Goal: Task Accomplishment & Management: Manage account settings

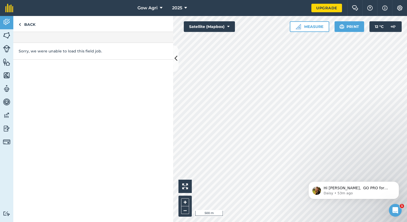
click at [215, 222] on html "Gow Agri 2025 Upgrade Farm Chat Help Info Settings Map printing is not availabl…" at bounding box center [203, 111] width 407 height 222
click at [300, 222] on html "Gow Agri 2025 Upgrade Farm Chat Help Info Settings Map printing is not availabl…" at bounding box center [203, 111] width 407 height 222
click at [286, 222] on html "Gow Agri 2025 Upgrade Farm Chat Help Info Settings Map printing is not availabl…" at bounding box center [203, 111] width 407 height 222
click at [297, 222] on html "Gow Agri 2025 Upgrade Farm Chat Help Info Settings Map printing is not availabl…" at bounding box center [203, 111] width 407 height 222
click at [21, 25] on link "Back" at bounding box center [26, 24] width 27 height 16
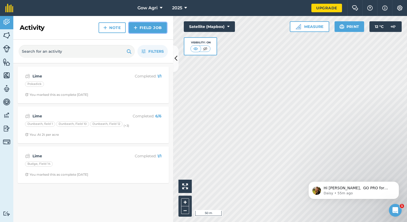
click at [149, 27] on link "Field Job" at bounding box center [148, 27] width 38 height 11
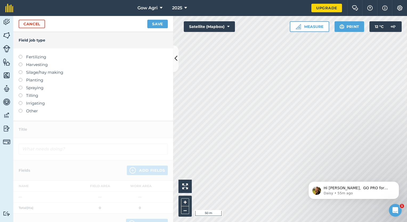
click at [19, 109] on label at bounding box center [22, 109] width 7 height 0
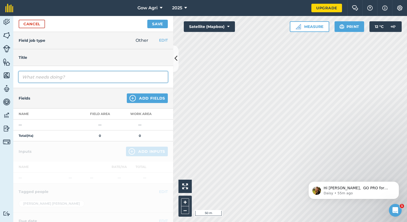
click at [56, 75] on input "text" at bounding box center [93, 76] width 149 height 11
type input "Lime"
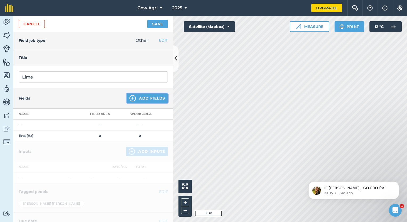
click at [135, 97] on button "Add Fields" at bounding box center [147, 99] width 41 height 10
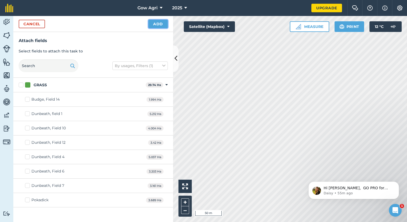
click at [161, 24] on button "Add" at bounding box center [157, 24] width 19 height 9
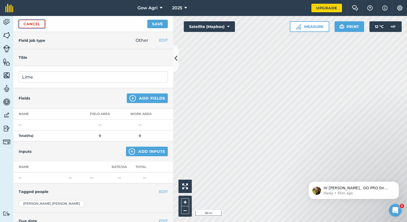
click at [26, 24] on link "Cancel" at bounding box center [32, 24] width 26 height 9
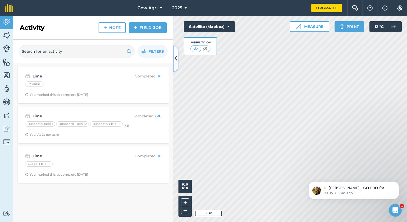
click at [177, 61] on icon at bounding box center [176, 58] width 3 height 9
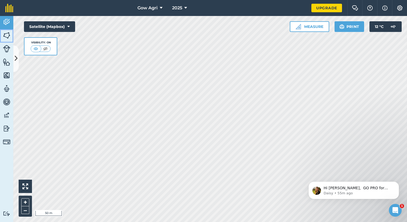
click at [4, 37] on img at bounding box center [6, 35] width 7 height 8
click at [6, 37] on img at bounding box center [6, 35] width 7 height 8
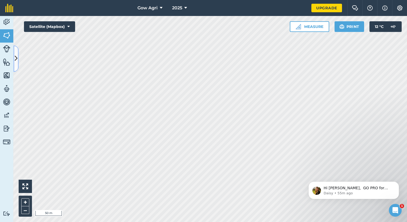
click at [15, 60] on icon at bounding box center [16, 58] width 3 height 9
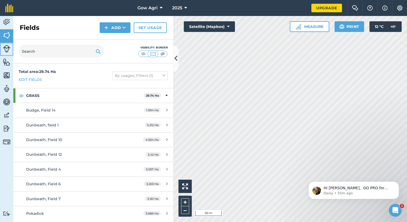
click at [10, 53] on link "Livestock" at bounding box center [6, 49] width 13 height 13
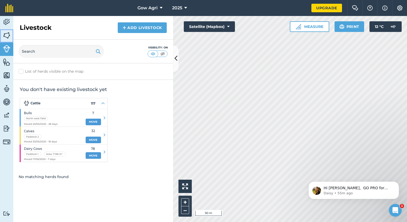
click at [5, 32] on img at bounding box center [6, 35] width 7 height 8
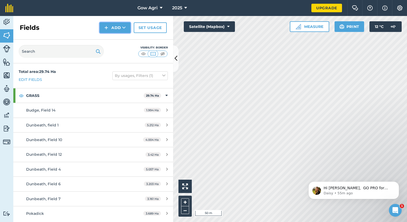
click at [118, 25] on button "Add" at bounding box center [115, 27] width 31 height 11
click at [117, 52] on link "Import" at bounding box center [114, 52] width 29 height 12
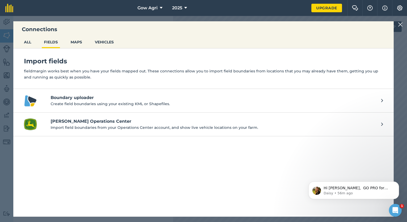
click at [402, 24] on img at bounding box center [400, 24] width 5 height 6
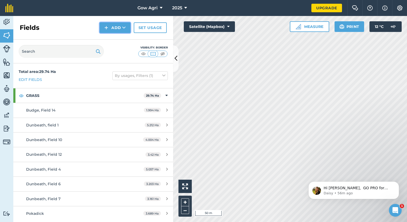
click at [115, 27] on button "Add" at bounding box center [115, 27] width 31 height 11
click at [115, 40] on link "Draw" at bounding box center [114, 40] width 29 height 12
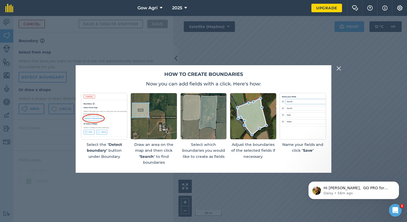
click at [337, 68] on img at bounding box center [339, 68] width 5 height 6
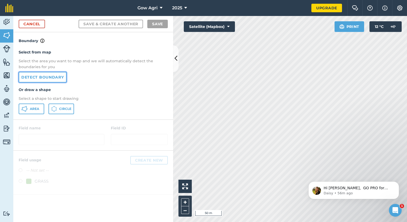
click at [39, 78] on link "Detect boundary" at bounding box center [43, 77] width 48 height 11
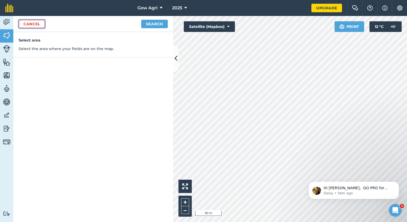
drag, startPoint x: 219, startPoint y: 147, endPoint x: 28, endPoint y: 25, distance: 226.1
click at [28, 25] on link "Cancel" at bounding box center [32, 24] width 26 height 9
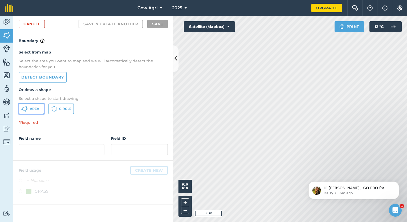
click at [40, 107] on button "Area" at bounding box center [32, 109] width 26 height 11
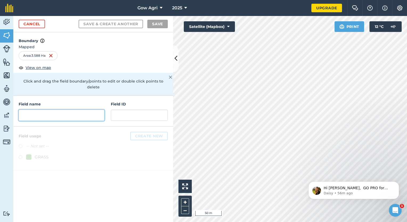
click at [34, 111] on input "text" at bounding box center [62, 115] width 86 height 11
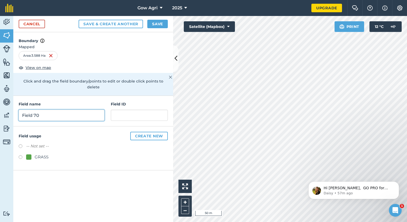
type input "Field 70"
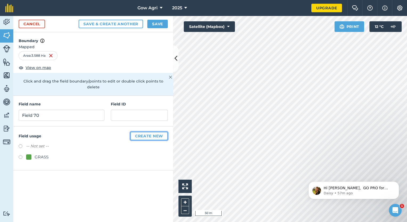
click at [142, 132] on button "Create new" at bounding box center [149, 136] width 38 height 9
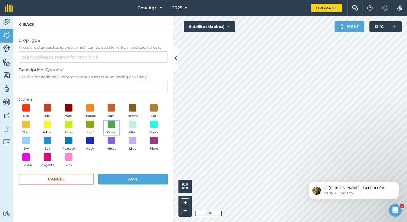
click at [115, 125] on button "Grass" at bounding box center [111, 128] width 15 height 14
click at [122, 180] on button "Save" at bounding box center [133, 179] width 70 height 11
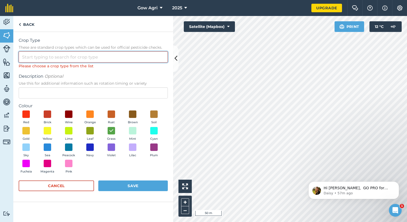
click at [59, 59] on input "Crop Type These are standard crop types which can be used for official pesticid…" at bounding box center [93, 56] width 149 height 11
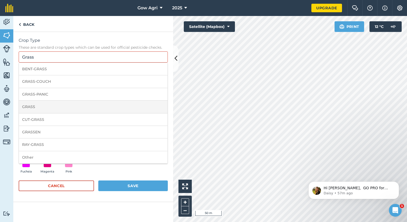
click at [57, 106] on li "GRASS" at bounding box center [93, 107] width 149 height 13
type input "GRASS"
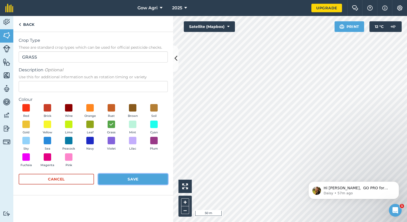
click at [140, 178] on button "Save" at bounding box center [133, 179] width 70 height 11
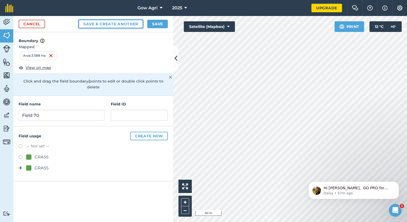
click at [108, 24] on button "Save & Create Another" at bounding box center [111, 24] width 64 height 9
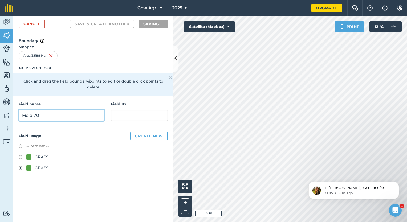
radio input "false"
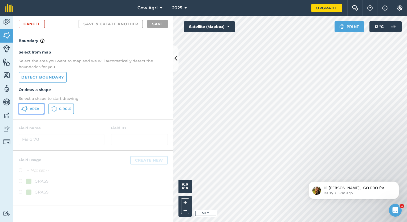
click at [36, 107] on span "Area" at bounding box center [34, 109] width 9 height 4
drag, startPoint x: 349, startPoint y: 192, endPoint x: 299, endPoint y: 137, distance: 74.1
click at [301, 171] on html "Hi [PERSON_NAME], GO PRO for less 🎉 Sign up via our website in your first 14 da…" at bounding box center [354, 189] width 107 height 37
click at [307, 186] on body "Hi [PERSON_NAME], GO PRO for less 🎉 Sign up via our website in your first 14 da…" at bounding box center [354, 189] width 102 height 33
click at [187, 31] on button "Satellite (Mapbox)" at bounding box center [209, 26] width 51 height 11
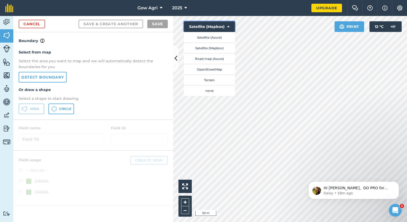
click at [191, 28] on button "Satellite (Mapbox)" at bounding box center [209, 26] width 51 height 11
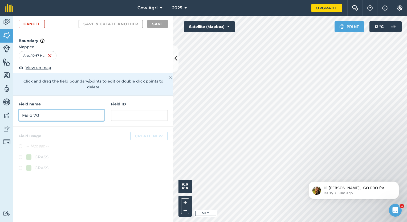
click at [37, 112] on input "Field 70" at bounding box center [62, 115] width 86 height 11
click at [64, 112] on input "Field 70" at bounding box center [62, 115] width 86 height 11
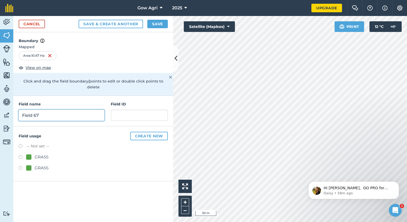
type input "Field 67"
click at [155, 22] on button "Save" at bounding box center [157, 24] width 21 height 9
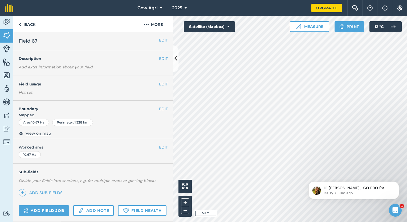
click at [179, 206] on div "Click to start drawing i 50 m + –" at bounding box center [290, 119] width 234 height 206
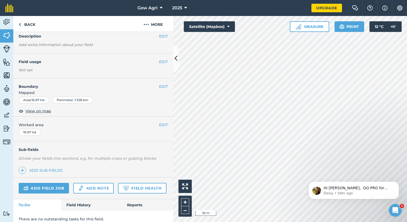
scroll to position [42, 0]
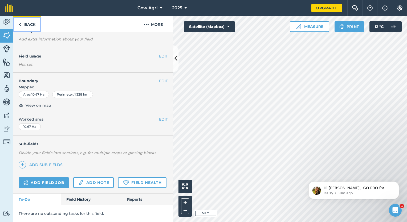
click at [22, 22] on link "Back" at bounding box center [26, 24] width 27 height 16
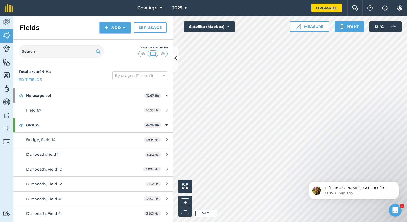
click at [124, 29] on icon at bounding box center [123, 27] width 3 height 5
click at [116, 41] on link "Draw" at bounding box center [114, 40] width 29 height 12
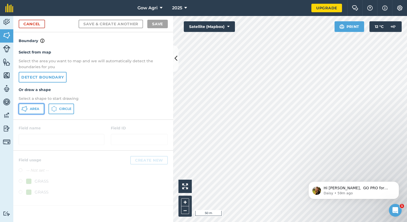
click at [26, 111] on icon at bounding box center [24, 109] width 6 height 6
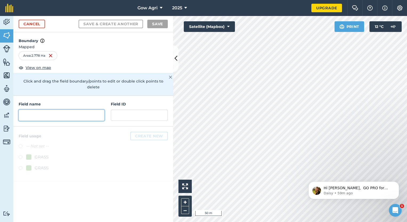
click at [67, 110] on input "text" at bounding box center [62, 115] width 86 height 11
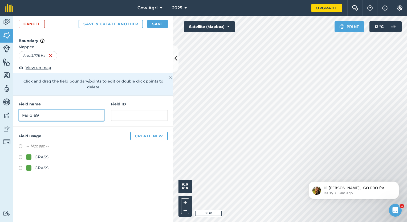
type input "Field 69"
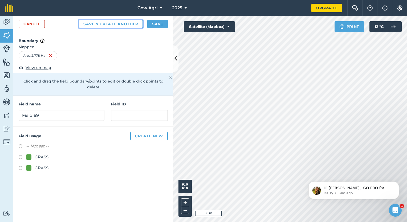
click at [126, 23] on button "Save & Create Another" at bounding box center [111, 24] width 64 height 9
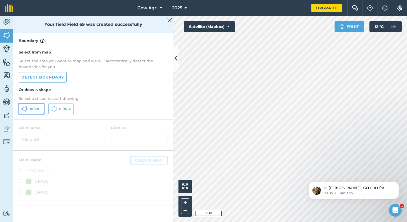
click at [35, 112] on button "Area" at bounding box center [32, 109] width 26 height 11
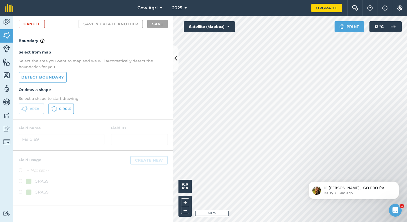
click at [322, 172] on html "Hi [PERSON_NAME], GO PRO for less 🎉 Sign up via our website in your first 14 da…" at bounding box center [354, 189] width 107 height 37
click at [320, 171] on html "Hi [PERSON_NAME], GO PRO for less 🎉 Sign up via our website in your first 14 da…" at bounding box center [354, 189] width 107 height 37
click at [319, 172] on html "Hi [PERSON_NAME], GO PRO for less 🎉 Sign up via our website in your first 14 da…" at bounding box center [354, 189] width 107 height 37
click at [318, 172] on html "Hi [PERSON_NAME], GO PRO for less 🎉 Sign up via our website in your first 14 da…" at bounding box center [354, 189] width 107 height 37
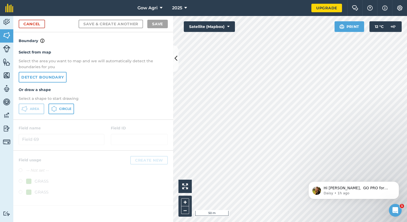
click at [319, 173] on body "Hi [PERSON_NAME], GO PRO for less 🎉 Sign up via our website in your first 14 da…" at bounding box center [354, 189] width 102 height 33
click at [319, 171] on html "Hi [PERSON_NAME], GO PRO for less 🎉 Sign up via our website in your first 14 da…" at bounding box center [354, 189] width 107 height 37
drag, startPoint x: 322, startPoint y: 177, endPoint x: 300, endPoint y: 147, distance: 36.6
click at [301, 171] on html "Hi [PERSON_NAME], GO PRO for less 🎉 Sign up via our website in your first 14 da…" at bounding box center [354, 189] width 107 height 37
drag, startPoint x: 316, startPoint y: 205, endPoint x: 302, endPoint y: 168, distance: 39.2
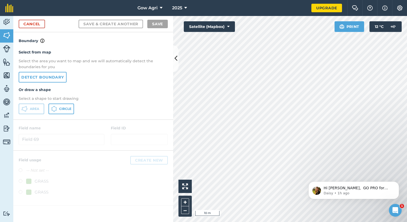
click at [302, 171] on html "Hi [PERSON_NAME], GO PRO for less 🎉 Sign up via our website in your first 14 da…" at bounding box center [354, 189] width 107 height 37
click at [398, 183] on icon "Dismiss notification" at bounding box center [397, 183] width 3 height 3
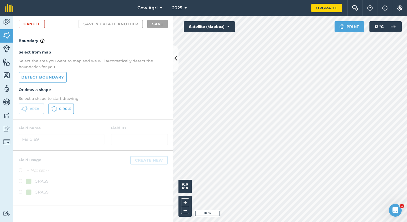
click at [312, 222] on html "Gow Agri 2025 Upgrade Farm Chat Help Info Settings Map printing is not availabl…" at bounding box center [203, 111] width 407 height 222
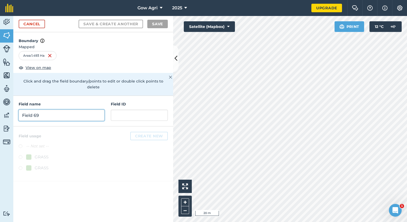
click at [35, 110] on input "Field 69" at bounding box center [62, 115] width 86 height 11
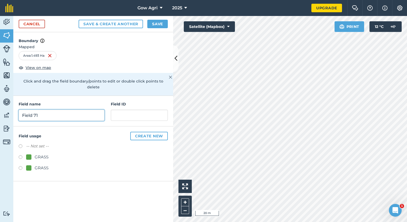
type input "Field 71"
click at [156, 25] on button "Save" at bounding box center [157, 24] width 21 height 9
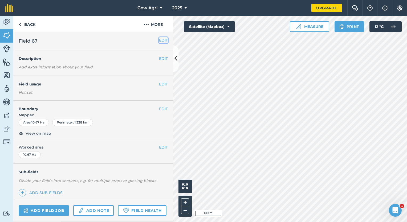
click at [159, 39] on button "EDIT" at bounding box center [163, 40] width 9 height 6
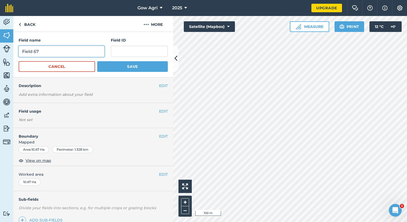
click at [65, 52] on input "Field 67" at bounding box center [62, 51] width 86 height 11
click at [20, 53] on input "Field 67" at bounding box center [62, 51] width 86 height 11
type input "[PERSON_NAME], Field 67"
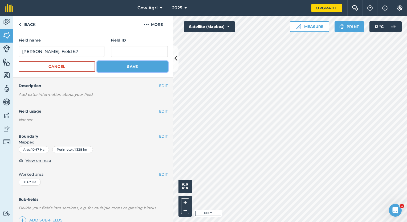
click at [143, 68] on button "Save" at bounding box center [132, 66] width 71 height 11
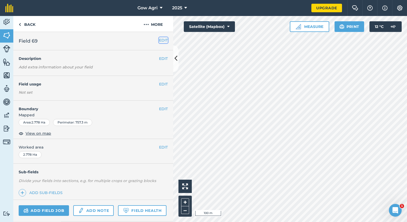
click at [159, 40] on button "EDIT" at bounding box center [163, 40] width 9 height 6
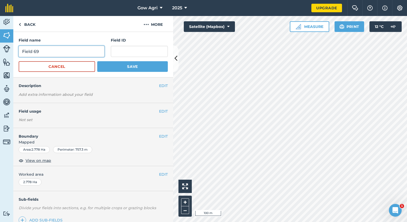
click at [20, 51] on input "Field 69" at bounding box center [62, 51] width 86 height 11
click at [37, 50] on input "[PERSON_NAME] 69" at bounding box center [62, 51] width 86 height 11
type input "[PERSON_NAME], Field 69"
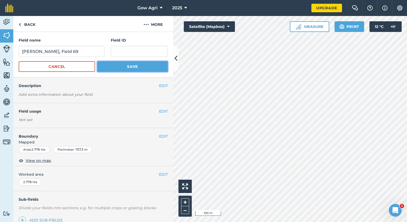
click at [112, 64] on button "Save" at bounding box center [132, 66] width 71 height 11
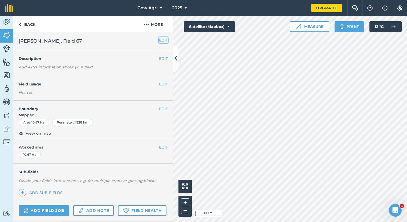
click at [159, 39] on button "EDIT" at bounding box center [163, 40] width 9 height 6
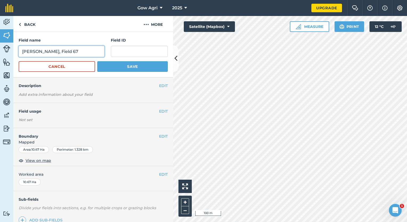
drag, startPoint x: 47, startPoint y: 52, endPoint x: 23, endPoint y: 54, distance: 23.8
click at [23, 54] on input "[PERSON_NAME], Field 67" at bounding box center [62, 51] width 86 height 11
drag, startPoint x: 50, startPoint y: 52, endPoint x: 21, endPoint y: 58, distance: 29.5
click at [21, 58] on form "Field name [PERSON_NAME], Field 67 Field ID Cancel Save" at bounding box center [93, 54] width 149 height 35
paste input "[PERSON_NAME][EMAIL_ADDRESS][PERSON_NAME][DOMAIN_NAME]"
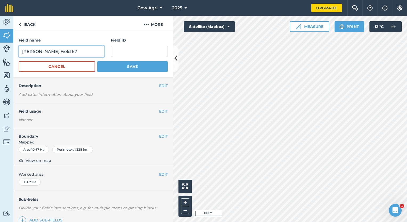
type input "[PERSON_NAME], Field 67"
drag, startPoint x: 50, startPoint y: 51, endPoint x: 0, endPoint y: 71, distance: 53.7
click at [2, 68] on div "Activity Fields Livestock Features Maps Team Vehicles Data Reporting Billing Tu…" at bounding box center [203, 119] width 407 height 206
click at [88, 54] on input "[PERSON_NAME], Field 67" at bounding box center [62, 51] width 86 height 11
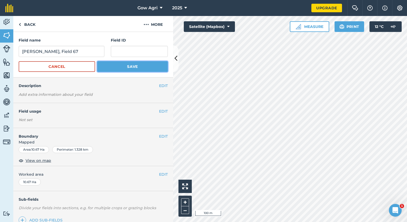
drag, startPoint x: 111, startPoint y: 64, endPoint x: 154, endPoint y: 91, distance: 50.2
click at [112, 64] on button "Save" at bounding box center [132, 66] width 71 height 11
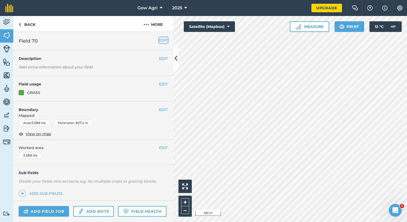
click at [159, 40] on button "EDIT" at bounding box center [163, 40] width 9 height 6
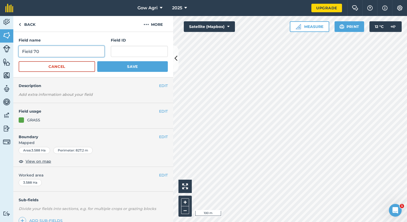
click at [21, 50] on input "Field 70" at bounding box center [62, 51] width 86 height 11
paste input "[PERSON_NAME],"
type input "[PERSON_NAME], Field 70"
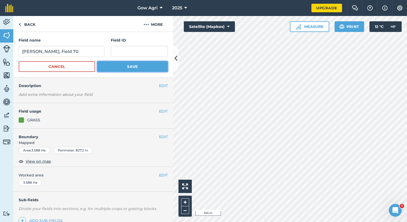
click at [112, 65] on button "Save" at bounding box center [132, 66] width 71 height 11
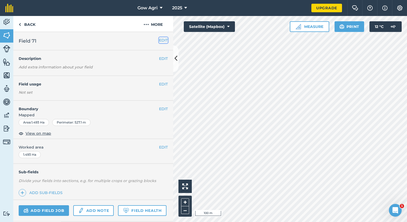
click at [159, 41] on button "EDIT" at bounding box center [163, 40] width 9 height 6
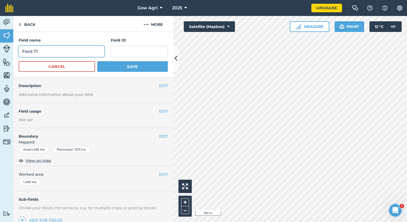
click at [20, 53] on input "Field 71" at bounding box center [62, 51] width 86 height 11
paste input "[PERSON_NAME],"
type input "[PERSON_NAME], Field 71"
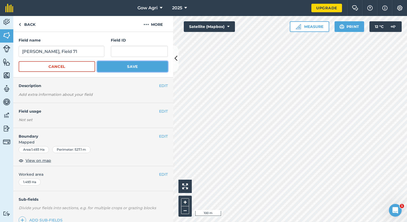
click at [134, 63] on button "Save" at bounding box center [132, 66] width 71 height 11
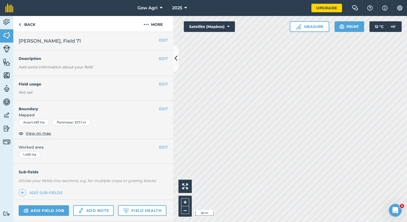
click at [299, 222] on html "Gow Agri 2025 Upgrade Farm Chat Help Info Settings Map printing is not availabl…" at bounding box center [203, 111] width 407 height 222
click at [240, 222] on html "Gow Agri 2025 Upgrade Farm Chat Help Info Settings Map printing is not availabl…" at bounding box center [203, 111] width 407 height 222
click at [302, 222] on html "Gow Agri 2025 Upgrade Farm Chat Help Info Settings Map printing is not availabl…" at bounding box center [203, 111] width 407 height 222
click at [272, 222] on html "Gow Agri 2025 Upgrade Farm Chat Help Info Settings Map printing is not availabl…" at bounding box center [203, 111] width 407 height 222
click at [276, 222] on html "Gow Agri 2025 Upgrade Farm Chat Help Info Settings Map printing is not availabl…" at bounding box center [203, 111] width 407 height 222
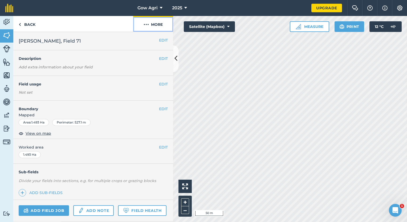
click at [151, 27] on button "More" at bounding box center [153, 24] width 40 height 16
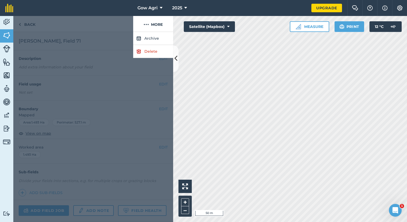
click at [118, 20] on div at bounding box center [73, 24] width 120 height 16
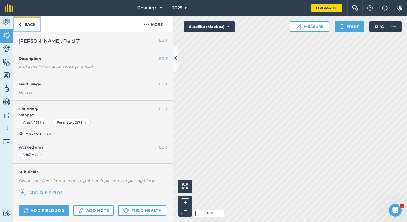
click at [31, 26] on link "Back" at bounding box center [26, 24] width 27 height 16
click at [21, 24] on link "Back" at bounding box center [26, 24] width 27 height 16
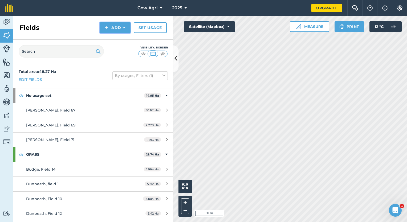
click at [117, 27] on button "Add" at bounding box center [115, 27] width 31 height 11
click at [114, 39] on link "Draw" at bounding box center [114, 40] width 29 height 12
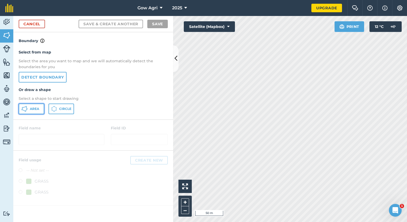
click at [33, 107] on span "Area" at bounding box center [34, 109] width 9 height 4
click at [234, 222] on html "Gow Agri 2025 Upgrade Farm Chat Help Info Settings Map printing is not availabl…" at bounding box center [203, 111] width 407 height 222
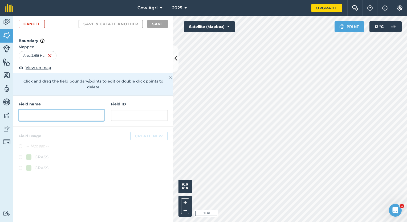
click at [29, 110] on input "text" at bounding box center [62, 115] width 86 height 11
paste input "[PERSON_NAME],"
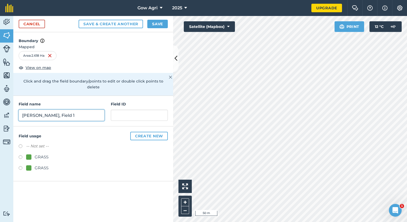
type input "[PERSON_NAME], Field 1"
click at [156, 25] on button "Save" at bounding box center [157, 24] width 21 height 9
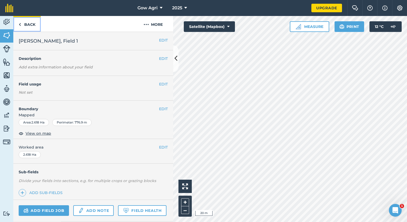
click at [23, 25] on link "Back" at bounding box center [26, 24] width 27 height 16
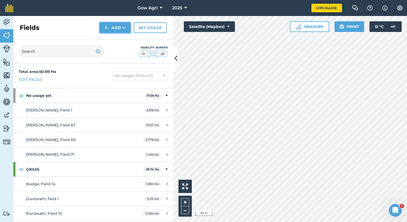
click at [112, 26] on button "Add" at bounding box center [115, 27] width 31 height 11
click at [112, 44] on link "Draw" at bounding box center [114, 40] width 29 height 12
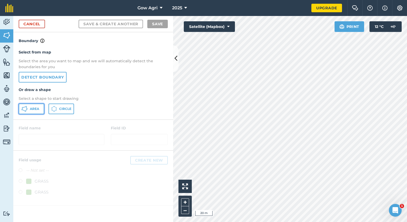
click at [38, 109] on span "Area" at bounding box center [34, 109] width 9 height 4
click at [163, 134] on div "Activity Fields Livestock Features Maps Team Vehicles Data Reporting Billing Tu…" at bounding box center [203, 119] width 407 height 206
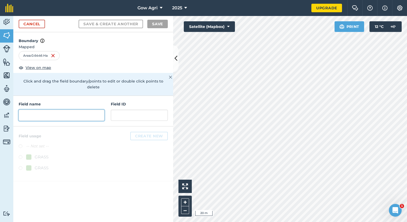
click at [29, 111] on input "text" at bounding box center [62, 115] width 86 height 11
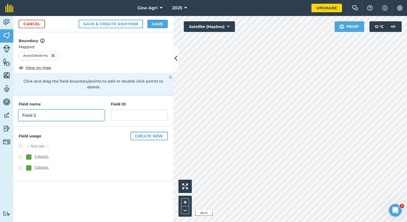
click at [21, 110] on input "Field 2" at bounding box center [62, 115] width 86 height 11
paste input "[PERSON_NAME],"
type input "[PERSON_NAME], Field 2"
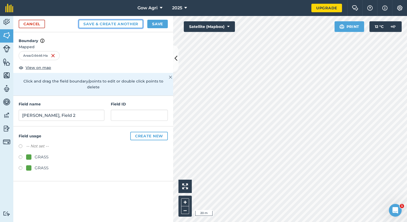
click at [125, 24] on button "Save & Create Another" at bounding box center [111, 24] width 64 height 9
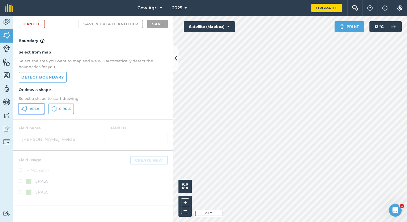
click at [30, 110] on span "Area" at bounding box center [34, 109] width 9 height 4
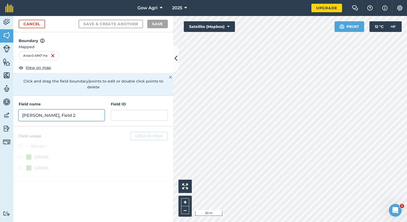
click at [47, 110] on input "[PERSON_NAME], Field 2" at bounding box center [62, 115] width 86 height 11
paste input "[PERSON_NAME],"
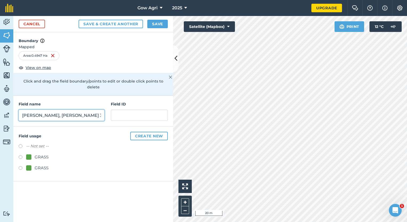
click at [53, 110] on input "[PERSON_NAME], [PERSON_NAME] 3" at bounding box center [62, 115] width 86 height 11
click at [55, 111] on input "[PERSON_NAME], [PERSON_NAME] 3" at bounding box center [62, 115] width 86 height 11
type input "[PERSON_NAME], Field 3"
drag, startPoint x: 49, startPoint y: 152, endPoint x: 48, endPoint y: 146, distance: 5.8
click at [49, 154] on div "GRASS" at bounding box center [93, 158] width 149 height 8
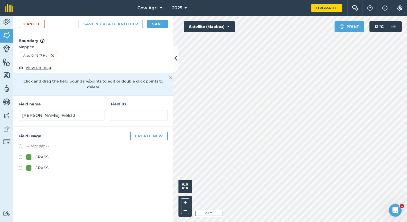
click at [43, 154] on div "GRASS" at bounding box center [42, 157] width 14 height 6
radio input "true"
click at [22, 155] on label at bounding box center [22, 157] width 7 height 5
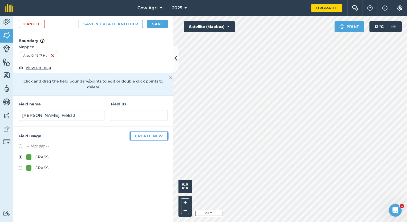
click at [158, 132] on button "Create new" at bounding box center [149, 136] width 38 height 9
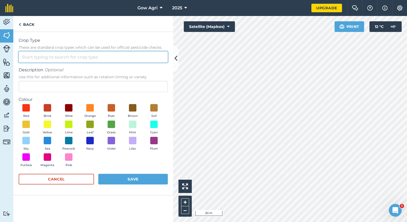
click at [34, 55] on input "Crop Type These are standard crop types which can be used for official pesticid…" at bounding box center [93, 56] width 149 height 11
type input "S"
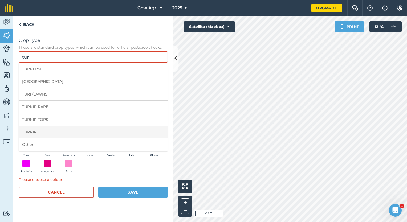
click at [53, 133] on li "TURNIP" at bounding box center [93, 132] width 149 height 13
type input "TURNIP"
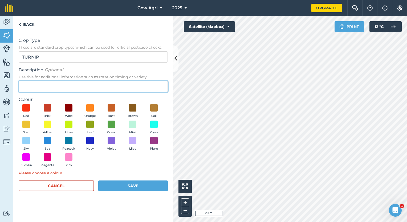
click at [40, 89] on input "Description Optional Use this for additional information such as rotation timin…" at bounding box center [93, 86] width 149 height 11
type input "Stubble"
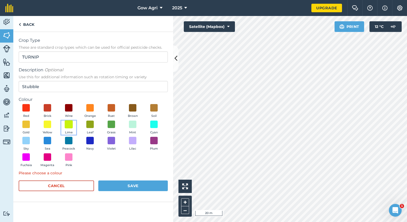
click at [67, 125] on span at bounding box center [69, 124] width 8 height 8
click at [126, 185] on button "Save" at bounding box center [133, 186] width 70 height 11
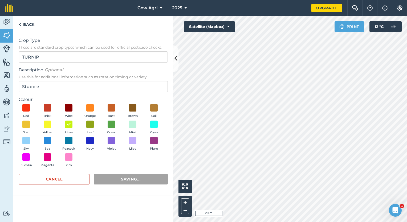
radio input "false"
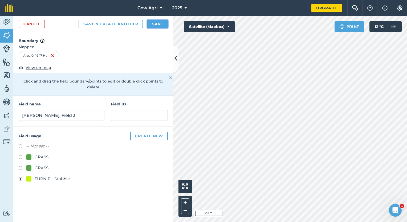
click at [159, 25] on button "Save" at bounding box center [157, 24] width 21 height 9
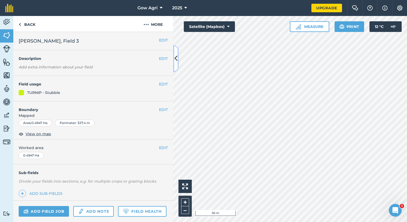
click at [174, 62] on button at bounding box center [175, 58] width 5 height 27
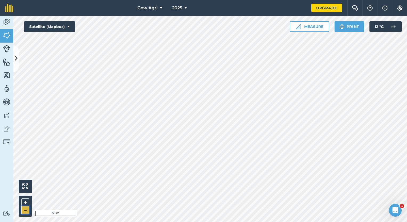
click at [27, 209] on button "–" at bounding box center [25, 211] width 8 height 8
click at [27, 202] on button "+" at bounding box center [25, 203] width 8 height 8
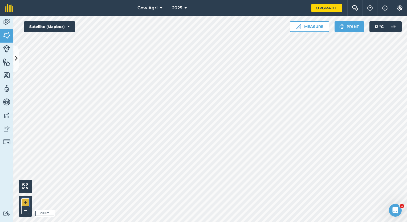
click at [27, 201] on button "+" at bounding box center [25, 203] width 8 height 8
click at [118, 222] on html "Gow Agri 2025 Upgrade Farm Chat Help Info Settings Map printing is not availabl…" at bounding box center [203, 111] width 407 height 222
click at [25, 201] on button "+" at bounding box center [25, 203] width 8 height 8
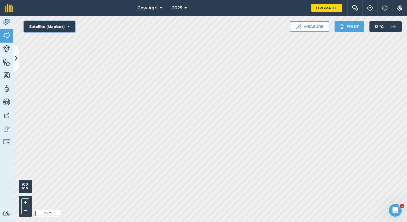
click at [55, 26] on button "Satellite (Mapbox)" at bounding box center [49, 26] width 51 height 11
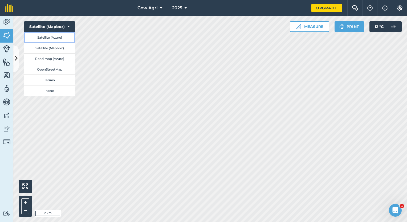
click at [62, 35] on button "Satellite (Azure)" at bounding box center [49, 37] width 51 height 11
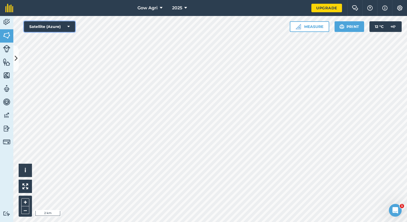
click at [54, 23] on button "Satellite (Azure)" at bounding box center [49, 26] width 51 height 11
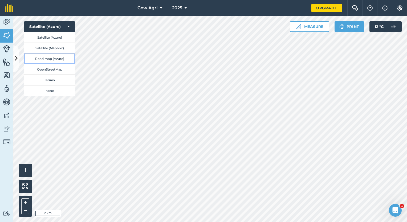
click at [48, 57] on button "Road map (Azure)" at bounding box center [49, 58] width 51 height 11
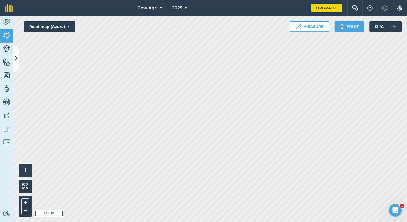
click at [0, 0] on html "Gow Agri 2025 Upgrade Farm Chat Help Info Settings Map printing is not availabl…" at bounding box center [203, 111] width 407 height 222
click at [210, 222] on html "Gow Agri 2025 Upgrade Farm Chat Help Info Settings Map printing is not availabl…" at bounding box center [203, 111] width 407 height 222
click at [28, 203] on button "+" at bounding box center [25, 203] width 8 height 8
click at [25, 202] on button "+" at bounding box center [25, 203] width 8 height 8
click at [23, 213] on button "–" at bounding box center [25, 211] width 8 height 8
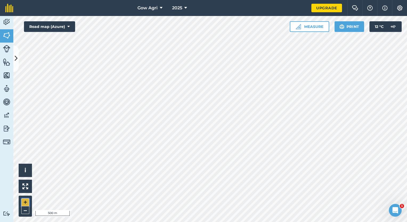
click at [25, 200] on button "+" at bounding box center [25, 203] width 8 height 8
click at [17, 59] on icon at bounding box center [16, 58] width 3 height 9
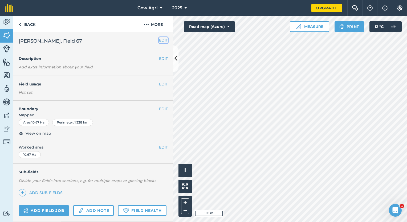
click at [159, 40] on button "EDIT" at bounding box center [163, 40] width 9 height 6
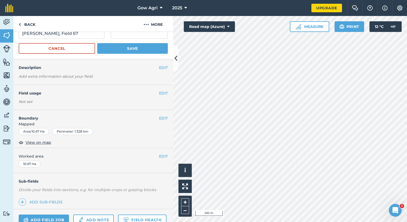
scroll to position [13, 0]
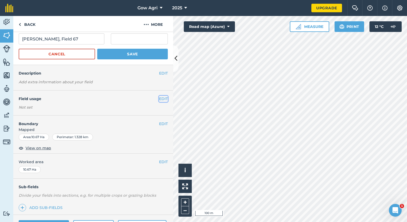
click at [159, 98] on button "EDIT" at bounding box center [163, 99] width 9 height 6
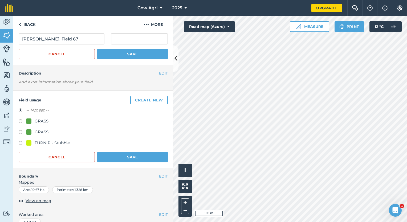
click at [29, 119] on div at bounding box center [28, 121] width 5 height 5
radio input "true"
radio input "false"
click at [123, 158] on button "Save" at bounding box center [132, 157] width 71 height 11
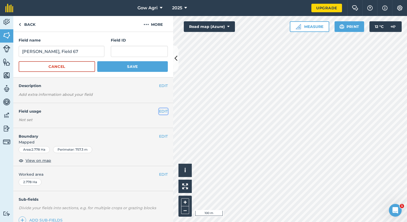
click at [160, 114] on button "EDIT" at bounding box center [163, 111] width 9 height 6
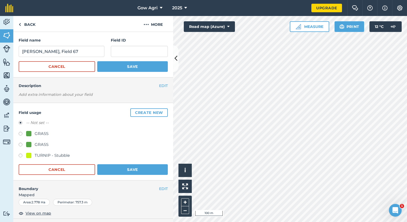
click at [22, 132] on label at bounding box center [22, 134] width 7 height 5
radio input "true"
radio input "false"
click at [117, 172] on button "Save" at bounding box center [132, 169] width 71 height 11
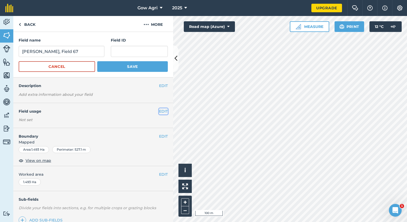
click at [161, 114] on button "EDIT" at bounding box center [163, 111] width 9 height 6
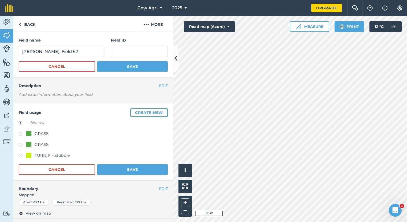
click at [22, 134] on label at bounding box center [22, 134] width 7 height 5
radio input "true"
radio input "false"
click at [136, 170] on button "Save" at bounding box center [132, 169] width 71 height 11
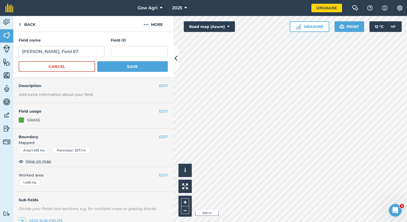
click at [147, 47] on div "Activity Fields Livestock Features Maps Team Vehicles Data Reporting Billing Tu…" at bounding box center [203, 119] width 407 height 206
click at [187, 210] on button "–" at bounding box center [185, 211] width 8 height 8
click at [185, 201] on button "+" at bounding box center [185, 203] width 8 height 8
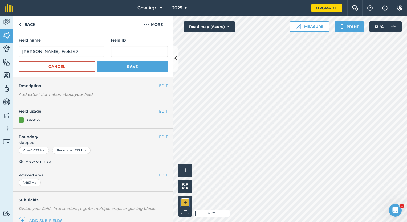
click at [185, 201] on button "+" at bounding box center [185, 203] width 8 height 8
click at [185, 200] on button "+" at bounding box center [185, 203] width 8 height 8
click at [185, 201] on button "+" at bounding box center [185, 203] width 8 height 8
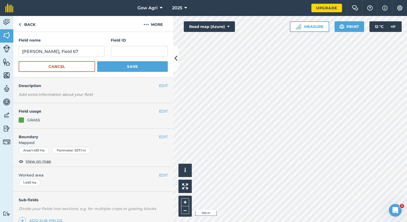
click at [161, 152] on div "Activity Fields Livestock Features Maps Team Vehicles Data Reporting Billing Tu…" at bounding box center [203, 119] width 407 height 206
click at [188, 201] on button "+" at bounding box center [185, 203] width 8 height 8
click at [161, 114] on button "EDIT" at bounding box center [163, 111] width 9 height 6
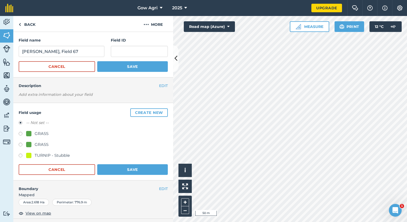
click at [42, 134] on div "GRASS" at bounding box center [42, 134] width 14 height 6
radio input "true"
radio input "false"
click at [139, 167] on button "Save" at bounding box center [132, 169] width 71 height 11
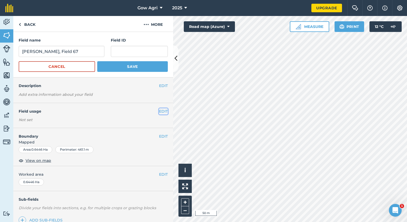
click at [159, 110] on button "EDIT" at bounding box center [163, 111] width 9 height 6
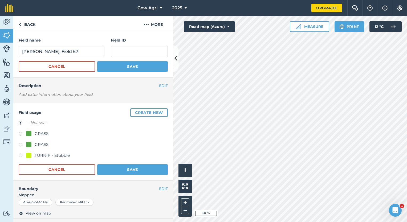
click at [40, 142] on div "GRASS" at bounding box center [42, 145] width 14 height 6
drag, startPoint x: 40, startPoint y: 142, endPoint x: 29, endPoint y: 146, distance: 12.0
click at [29, 146] on div at bounding box center [28, 144] width 5 height 5
radio input "true"
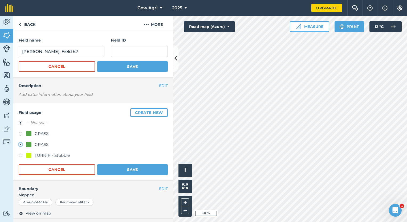
radio input "false"
click at [113, 171] on button "Save" at bounding box center [132, 169] width 71 height 11
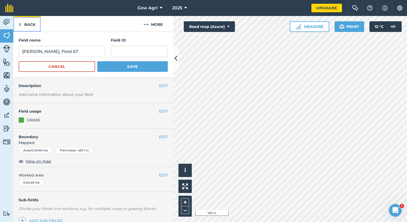
click at [25, 25] on link "Back" at bounding box center [26, 24] width 27 height 16
click at [186, 212] on button "–" at bounding box center [185, 211] width 8 height 8
click at [203, 222] on html "Gow Agri 2025 Upgrade Farm Chat Help Info Settings Map printing is not availabl…" at bounding box center [203, 111] width 407 height 222
click at [187, 212] on button "–" at bounding box center [185, 211] width 8 height 8
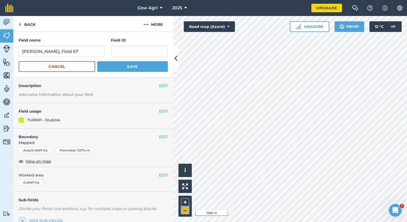
click at [187, 212] on button "–" at bounding box center [185, 211] width 8 height 8
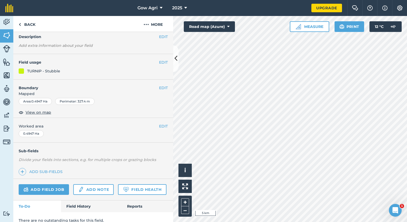
scroll to position [70, 0]
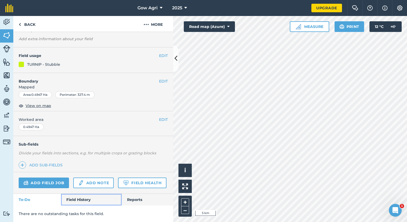
click at [82, 200] on link "Field History" at bounding box center [91, 200] width 61 height 12
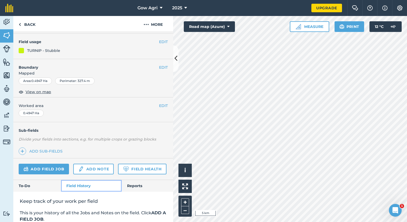
scroll to position [101, 0]
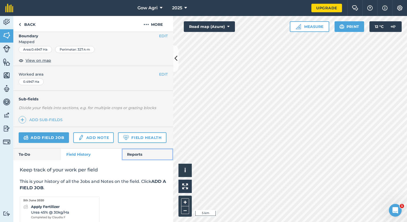
click at [142, 160] on link "Reports" at bounding box center [147, 155] width 51 height 12
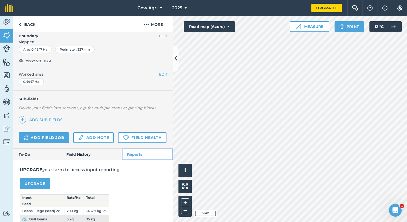
scroll to position [156, 0]
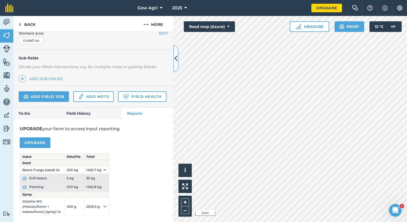
click at [176, 63] on button at bounding box center [175, 58] width 5 height 27
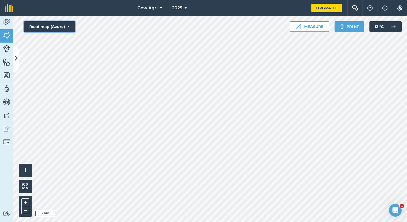
click at [54, 26] on button "Road map (Azure)" at bounding box center [49, 26] width 51 height 11
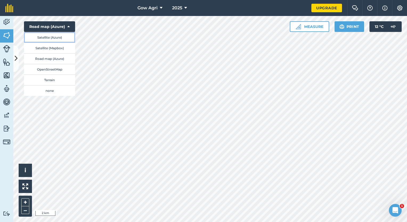
click at [49, 36] on button "Satellite (Azure)" at bounding box center [49, 37] width 51 height 11
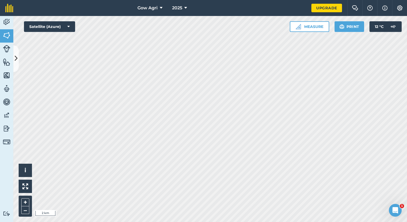
click at [305, 222] on html "Gow Agri 2025 Upgrade Farm Chat Help Info Settings Map printing is not availabl…" at bounding box center [203, 111] width 407 height 222
click at [26, 201] on button "+" at bounding box center [25, 203] width 8 height 8
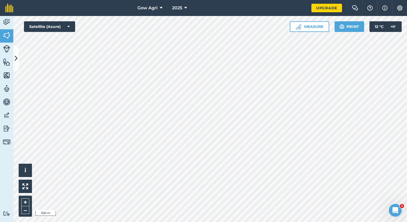
click at [407, 72] on html "Gow Agri 2025 Upgrade Farm Chat Help Info Settings Map printing is not availabl…" at bounding box center [203, 111] width 407 height 222
click at [17, 60] on icon at bounding box center [16, 58] width 3 height 9
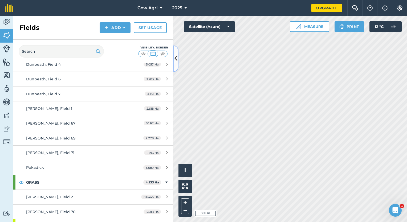
scroll to position [130, 0]
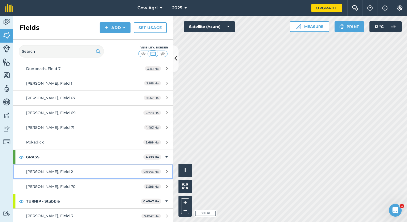
click at [158, 173] on div "0.6446 Ha" at bounding box center [154, 172] width 37 height 4
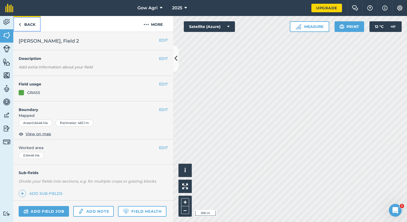
click at [23, 24] on link "Back" at bounding box center [26, 24] width 27 height 16
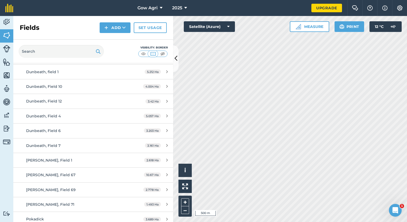
scroll to position [130, 0]
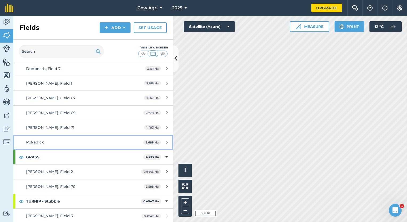
click at [83, 139] on div "Pokadick" at bounding box center [76, 142] width 100 height 6
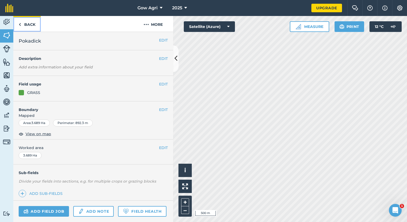
click at [23, 27] on link "Back" at bounding box center [26, 24] width 27 height 16
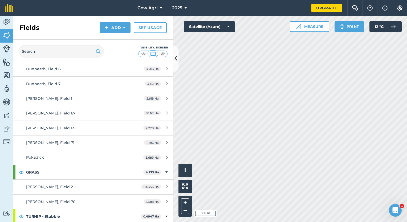
scroll to position [130, 0]
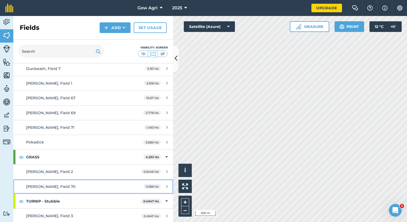
click at [107, 184] on div "[PERSON_NAME], Field 70" at bounding box center [76, 187] width 100 height 6
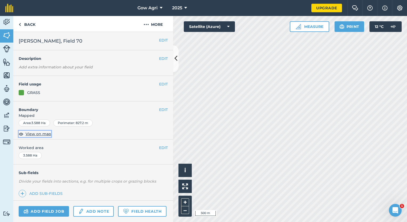
click at [43, 132] on span "View on map" at bounding box center [39, 134] width 26 height 6
click at [79, 140] on div "EDIT Worked area 3.588 Ha" at bounding box center [93, 152] width 160 height 25
click at [88, 158] on div "EDIT Worked area 3.588 Ha" at bounding box center [93, 152] width 160 height 25
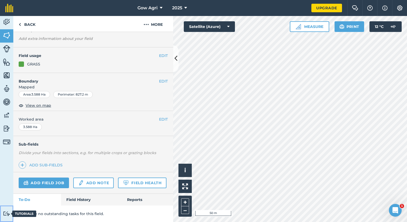
click at [6, 213] on img at bounding box center [6, 213] width 7 height 5
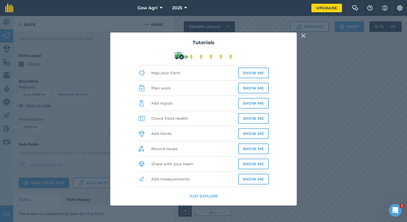
click at [203, 133] on li "Add herds Show me" at bounding box center [204, 133] width 130 height 15
click at [251, 120] on button "Show me" at bounding box center [253, 118] width 31 height 11
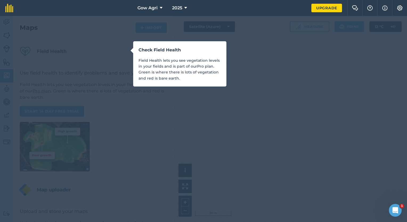
click at [251, 120] on div "Check Field Health Field Health lets you see vegetation levels in your fields a…" at bounding box center [203, 111] width 407 height 222
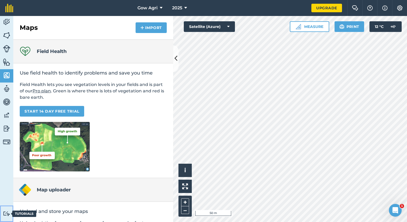
click at [8, 216] on img at bounding box center [6, 213] width 7 height 5
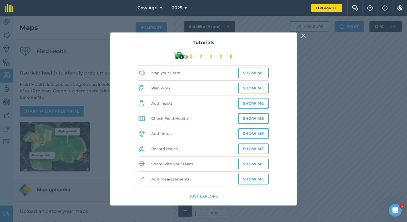
click at [208, 195] on button "Just explore" at bounding box center [203, 196] width 29 height 6
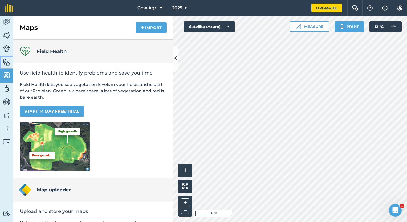
click at [4, 63] on img at bounding box center [6, 62] width 7 height 8
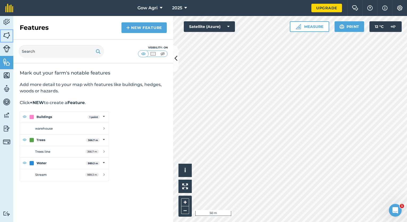
click at [9, 35] on img at bounding box center [6, 35] width 7 height 8
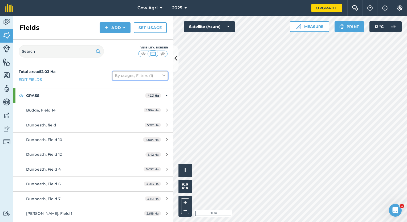
click at [149, 76] on button "By usages, Filters (1)" at bounding box center [139, 75] width 55 height 9
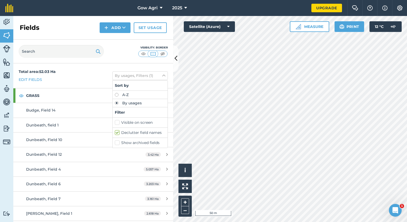
click at [44, 79] on div "Total area : 52.03 Ha Edit fields" at bounding box center [37, 76] width 37 height 14
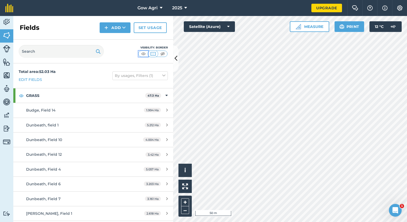
click at [145, 54] on img at bounding box center [143, 53] width 7 height 5
click at [162, 54] on img at bounding box center [162, 53] width 7 height 5
click at [155, 54] on img at bounding box center [153, 53] width 7 height 5
click at [144, 54] on img at bounding box center [143, 53] width 7 height 5
click at [184, 209] on button "–" at bounding box center [185, 211] width 8 height 8
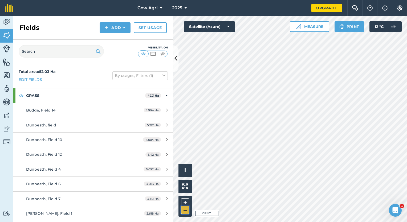
click at [184, 209] on button "–" at bounding box center [185, 211] width 8 height 8
click at [9, 48] on img at bounding box center [6, 48] width 7 height 7
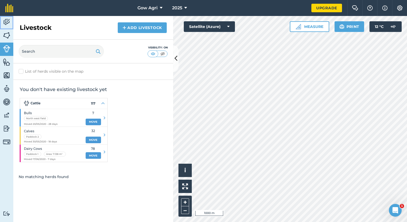
click at [8, 29] on link "Activity" at bounding box center [6, 22] width 13 height 13
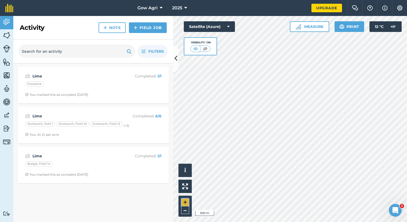
click at [185, 200] on button "+" at bounding box center [185, 203] width 8 height 8
click at [184, 200] on button "+" at bounding box center [185, 203] width 8 height 8
click at [186, 211] on button "–" at bounding box center [185, 211] width 8 height 8
click at [187, 205] on button "+" at bounding box center [185, 203] width 8 height 8
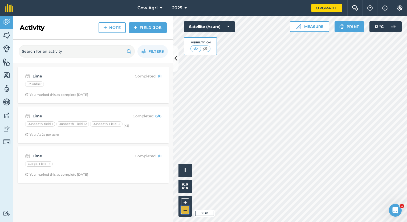
click at [183, 209] on button "–" at bounding box center [185, 211] width 8 height 8
click at [185, 208] on button "–" at bounding box center [185, 211] width 8 height 8
click at [184, 200] on button "+" at bounding box center [185, 203] width 8 height 8
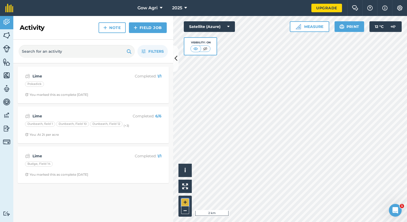
click at [184, 200] on button "+" at bounding box center [185, 203] width 8 height 8
click at [262, 0] on html "Gow Agri 2025 Upgrade Farm Chat Help Info Settings Map printing is not availabl…" at bounding box center [203, 111] width 407 height 222
click at [188, 202] on button "+" at bounding box center [185, 203] width 8 height 8
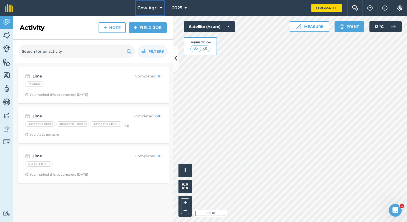
click at [154, 6] on span "Gow Agri" at bounding box center [148, 8] width 20 height 6
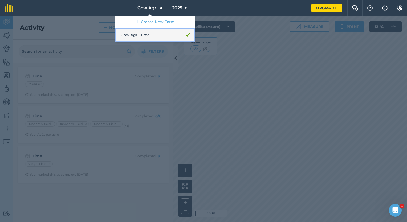
click at [183, 34] on link "Gow Agri - Free" at bounding box center [155, 35] width 80 height 14
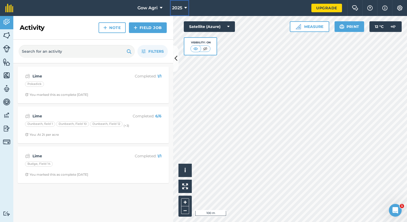
click at [177, 5] on span "2025" at bounding box center [177, 8] width 10 height 6
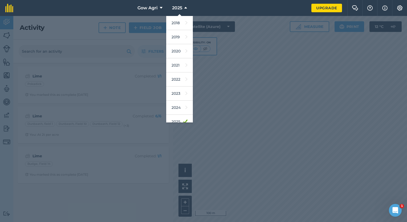
click at [238, 105] on div at bounding box center [203, 119] width 407 height 206
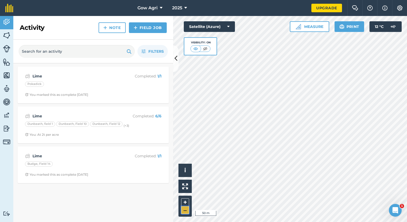
click at [182, 209] on button "–" at bounding box center [185, 211] width 8 height 8
